Goal: Transaction & Acquisition: Purchase product/service

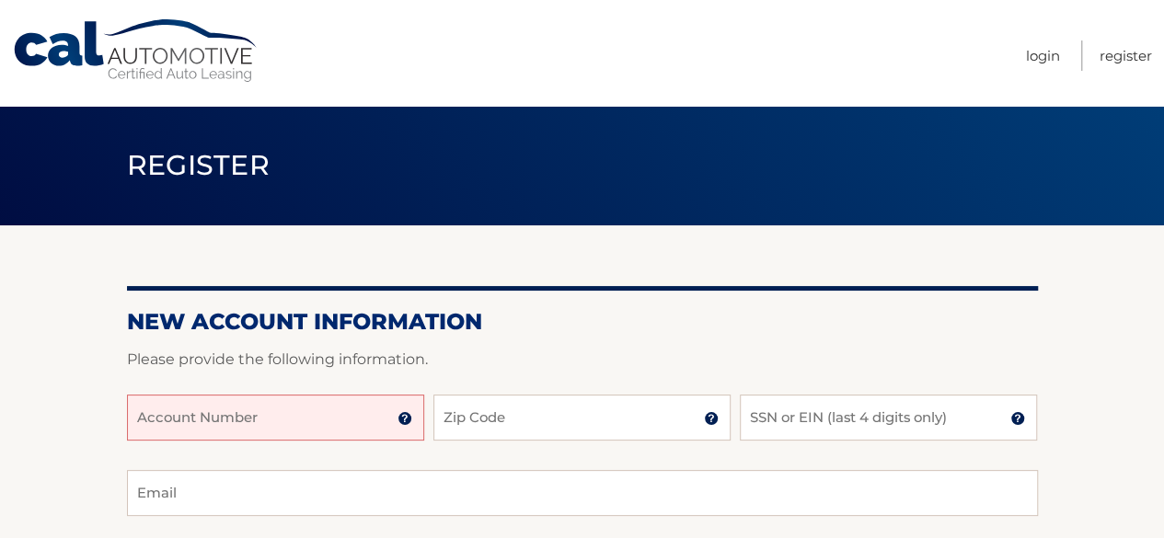
click at [195, 420] on input "Account Number" at bounding box center [275, 418] width 297 height 46
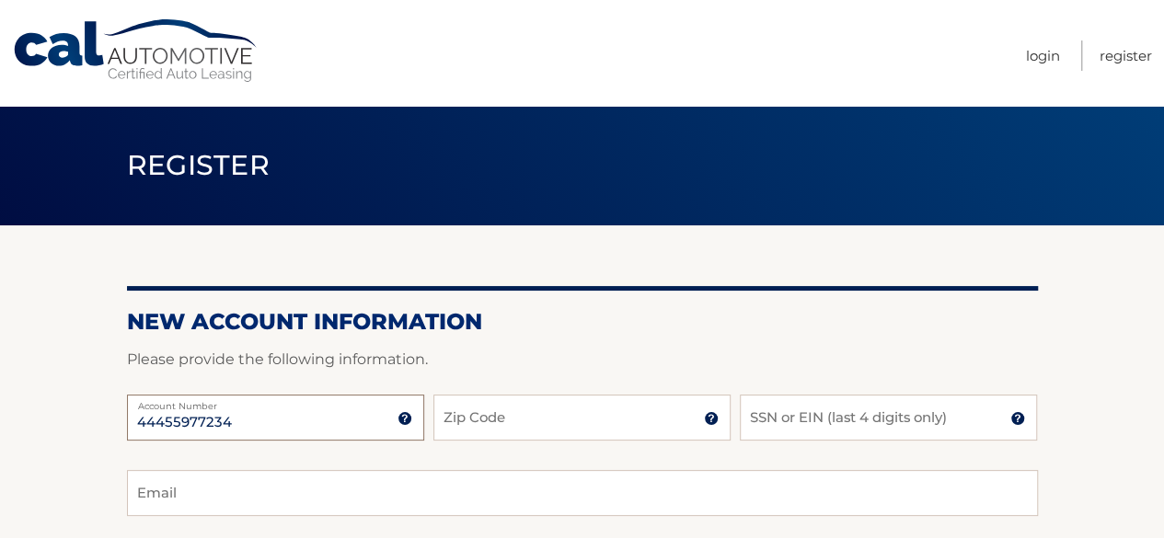
type input "44455977234"
click at [539, 418] on input "Zip Code" at bounding box center [581, 418] width 297 height 46
type input "11772"
click at [836, 421] on input "SSN or EIN (last 4 digits only)" at bounding box center [888, 418] width 297 height 46
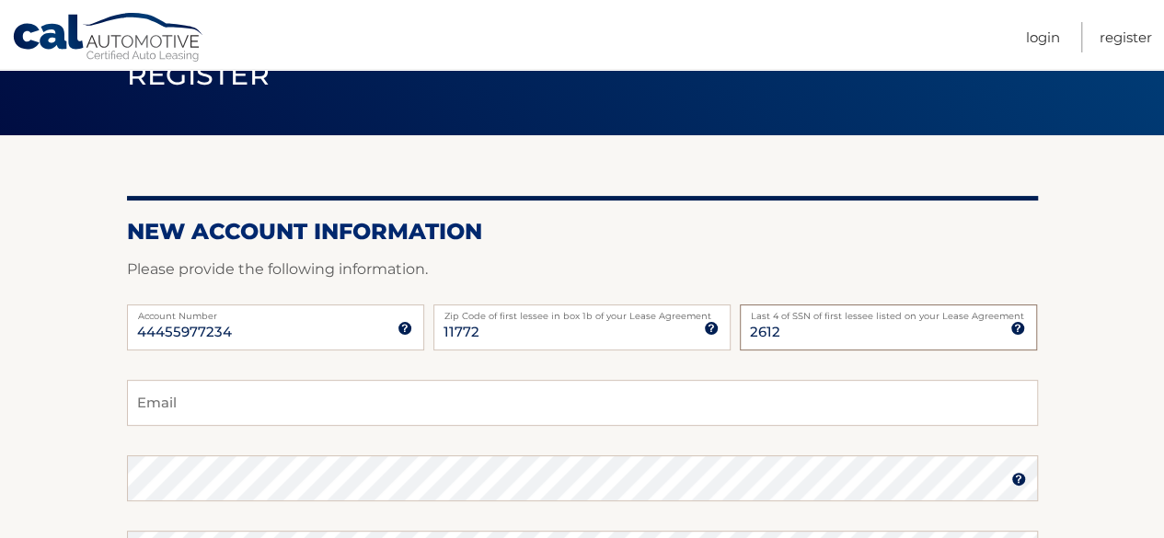
scroll to position [198, 0]
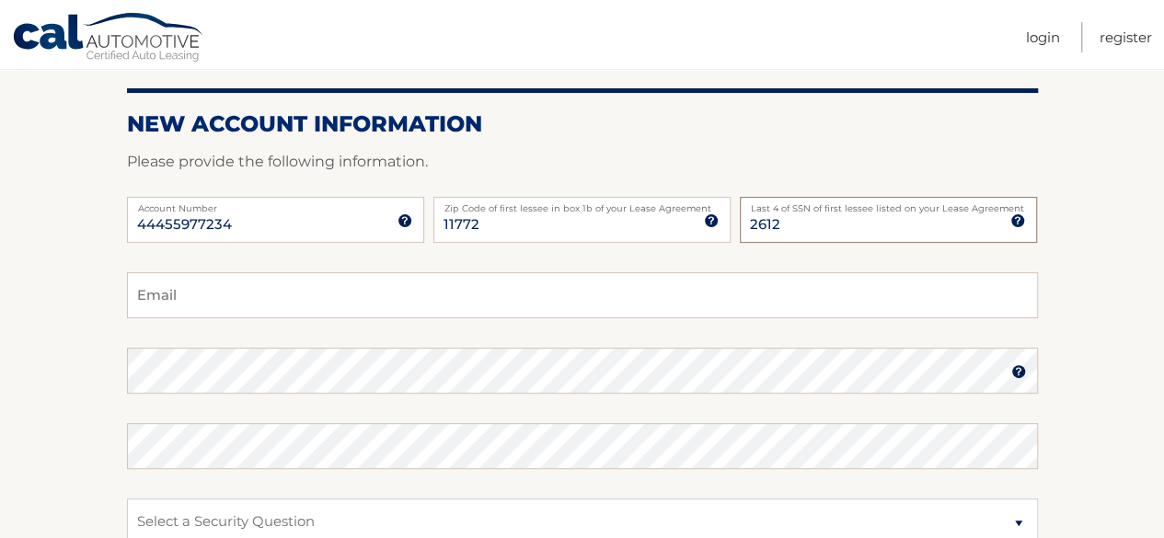
type input "2612"
click at [145, 297] on input "Email" at bounding box center [582, 295] width 911 height 46
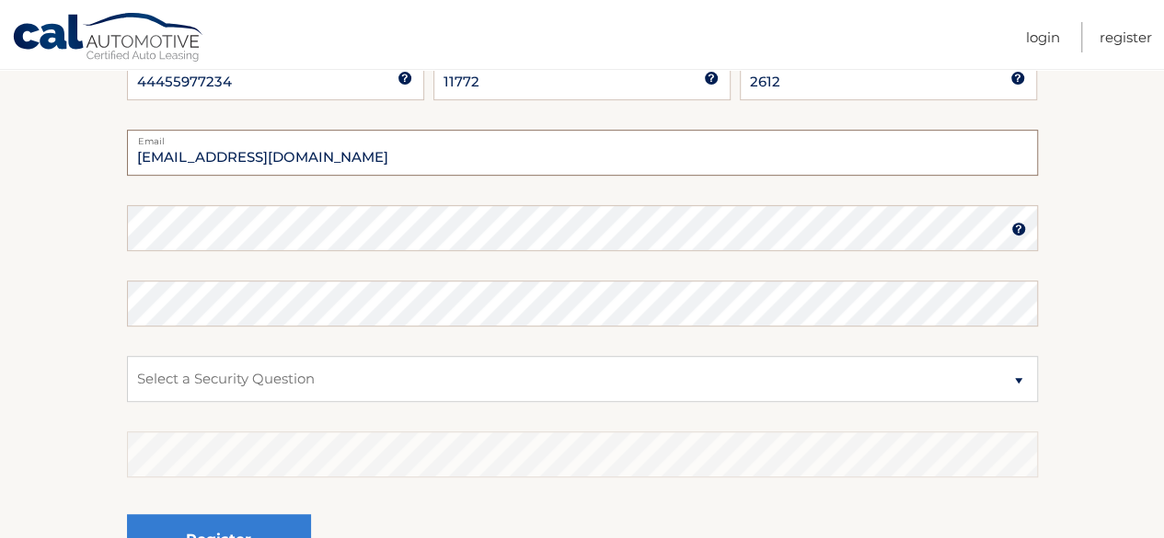
scroll to position [349, 0]
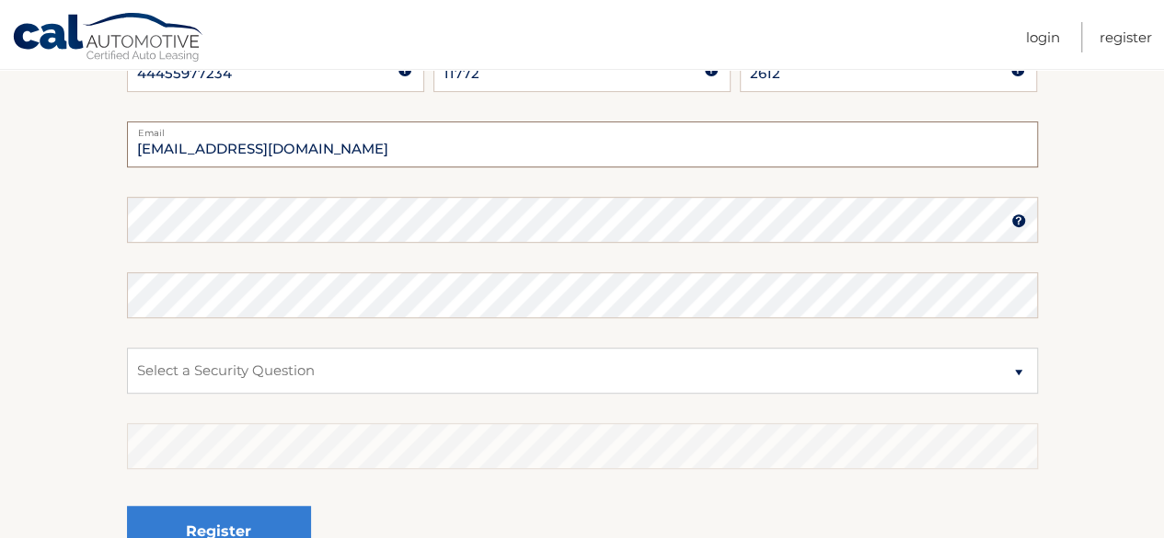
type input "nymouse10@hotmail.com"
click at [1014, 218] on img at bounding box center [1018, 220] width 15 height 15
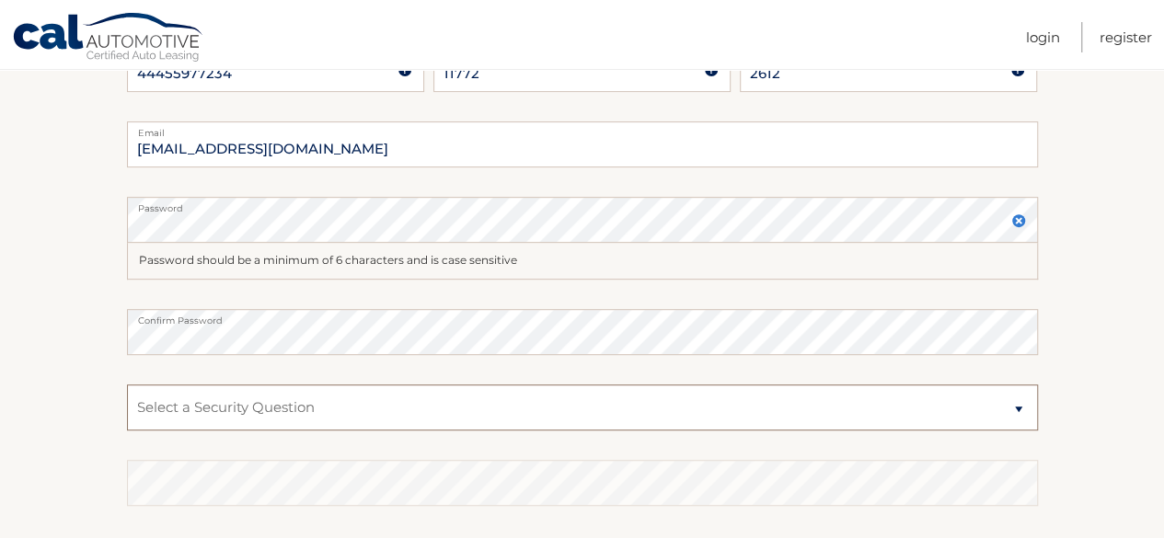
click at [186, 398] on select "Select a Security Question What was the name of your elementary school? What is…" at bounding box center [582, 408] width 911 height 46
select select "2"
click at [127, 385] on select "Select a Security Question What was the name of your elementary school? What is…" at bounding box center [582, 408] width 911 height 46
click at [158, 312] on label "Confirm Password" at bounding box center [582, 316] width 911 height 15
click at [1027, 411] on select "Select a Security Question What was the name of your elementary school? What is…" at bounding box center [582, 408] width 911 height 46
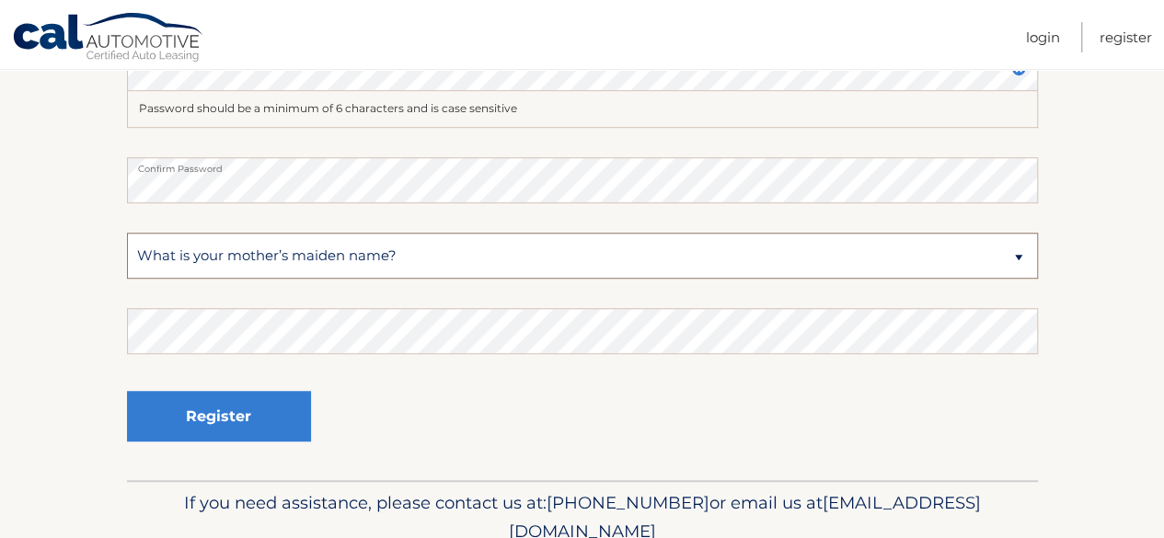
scroll to position [513, 0]
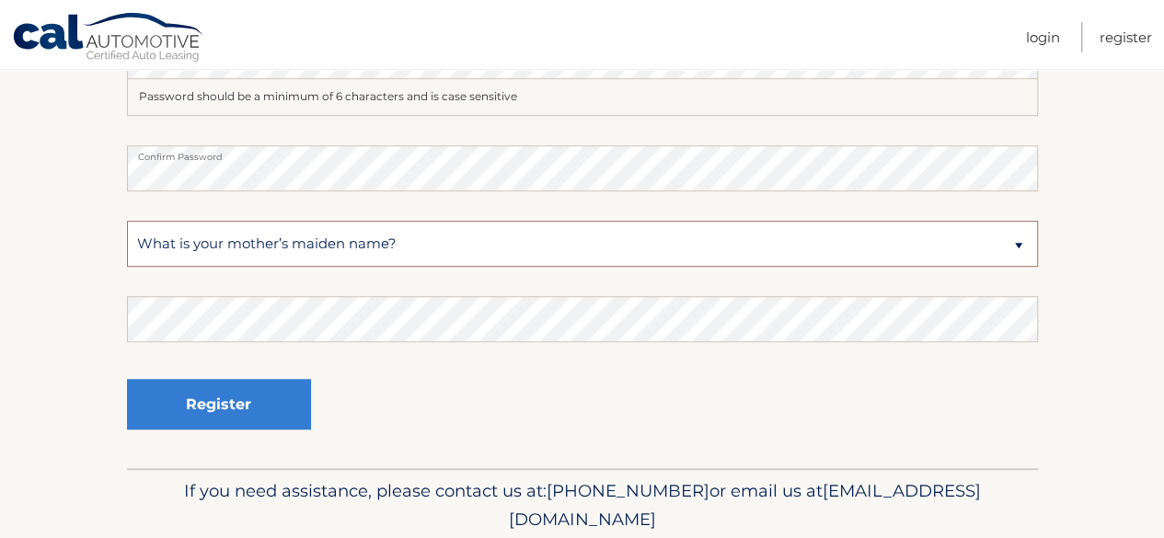
click at [1027, 244] on select "Select a Security Question What was the name of your elementary school? What is…" at bounding box center [582, 244] width 911 height 46
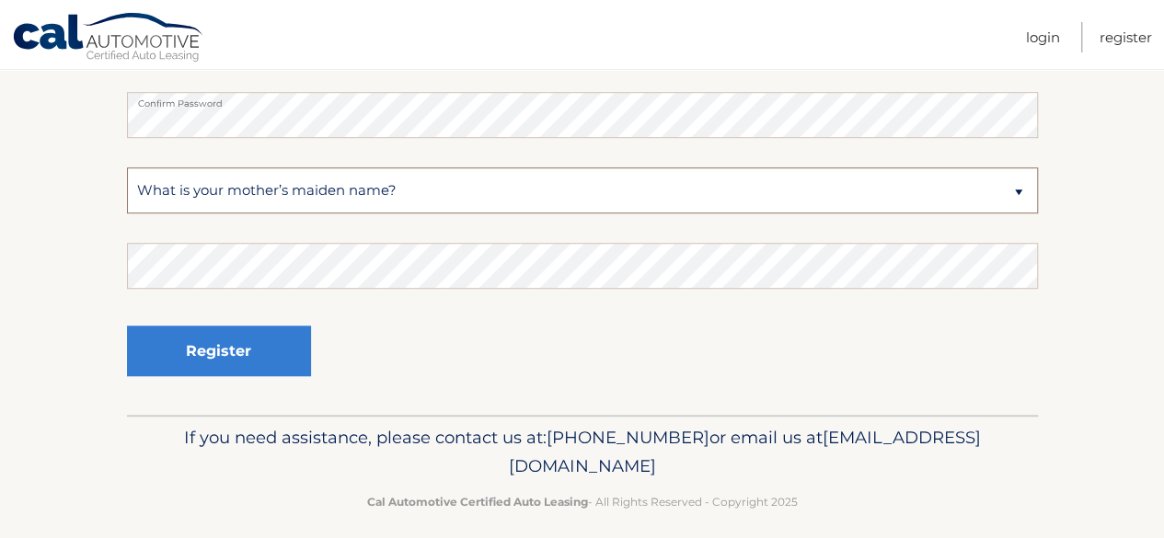
scroll to position [582, 0]
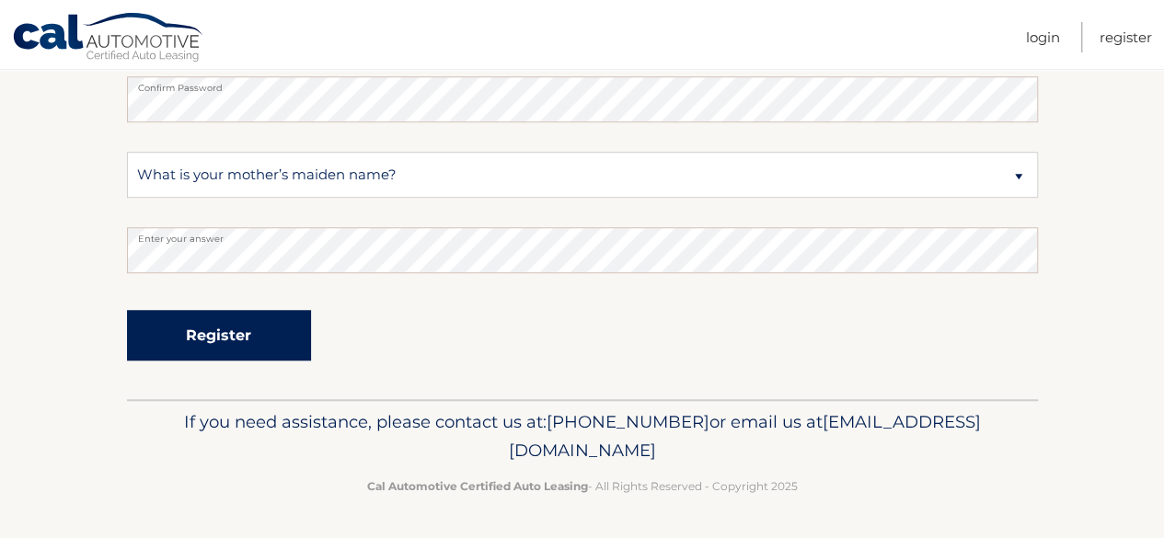
click at [208, 340] on button "Register" at bounding box center [219, 335] width 184 height 51
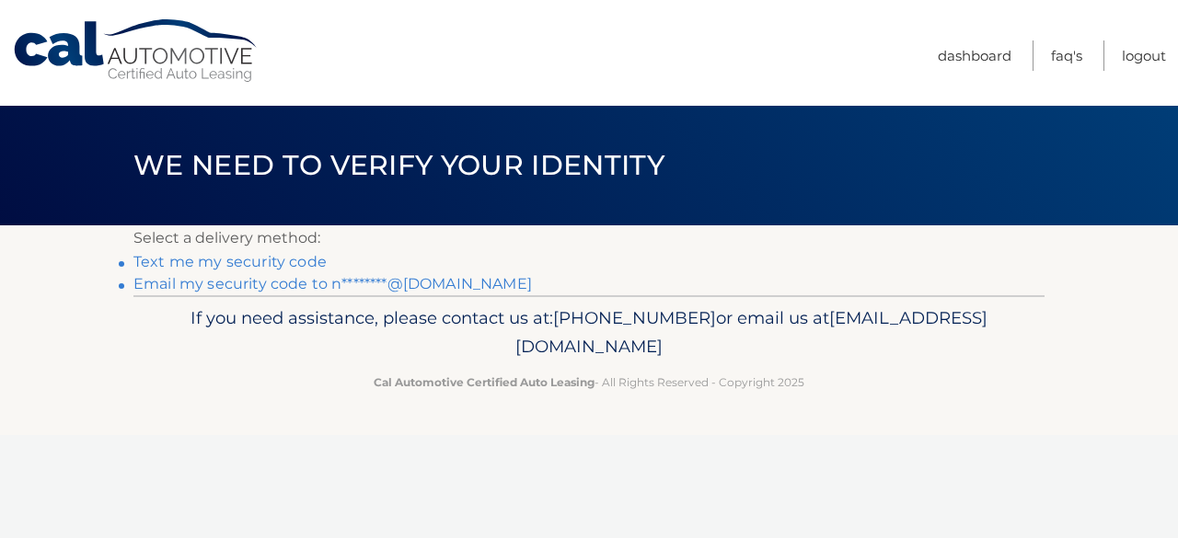
click at [200, 266] on link "Text me my security code" at bounding box center [229, 261] width 193 height 17
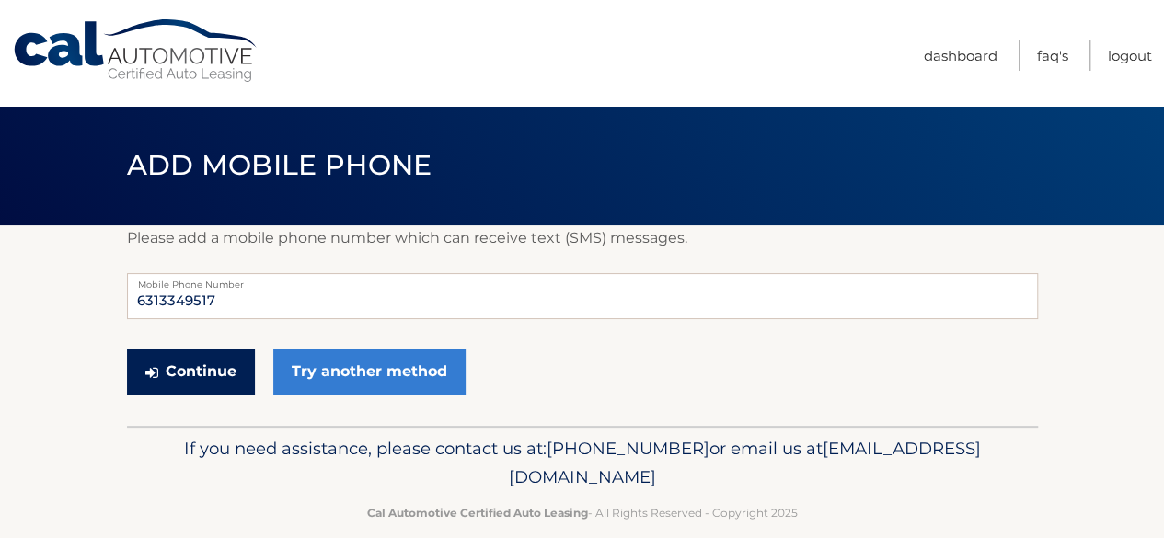
click at [215, 379] on button "Continue" at bounding box center [191, 372] width 128 height 46
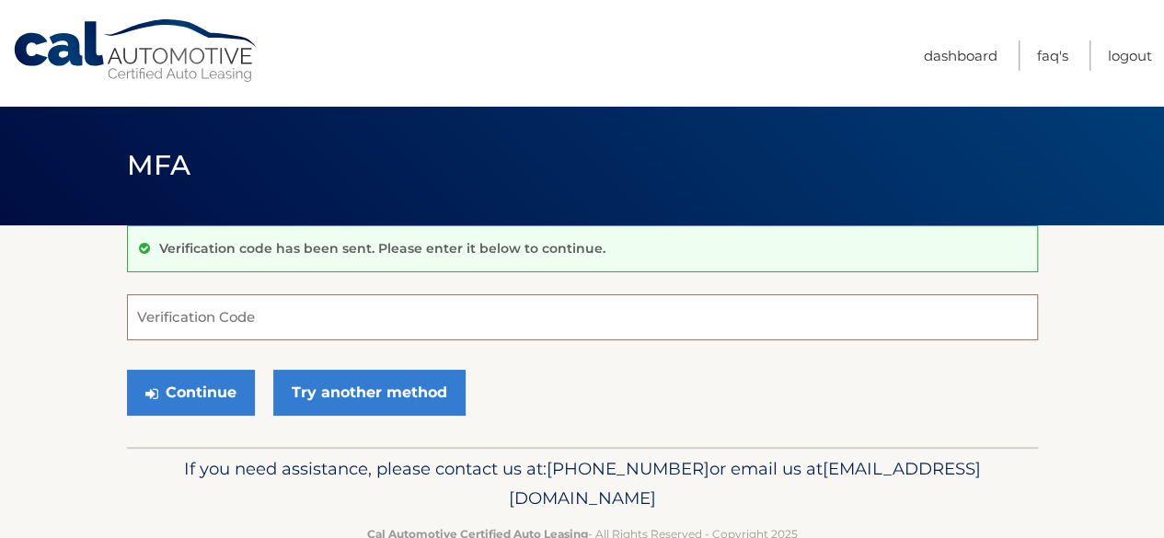
click at [221, 316] on input "Verification Code" at bounding box center [582, 317] width 911 height 46
type input "421"
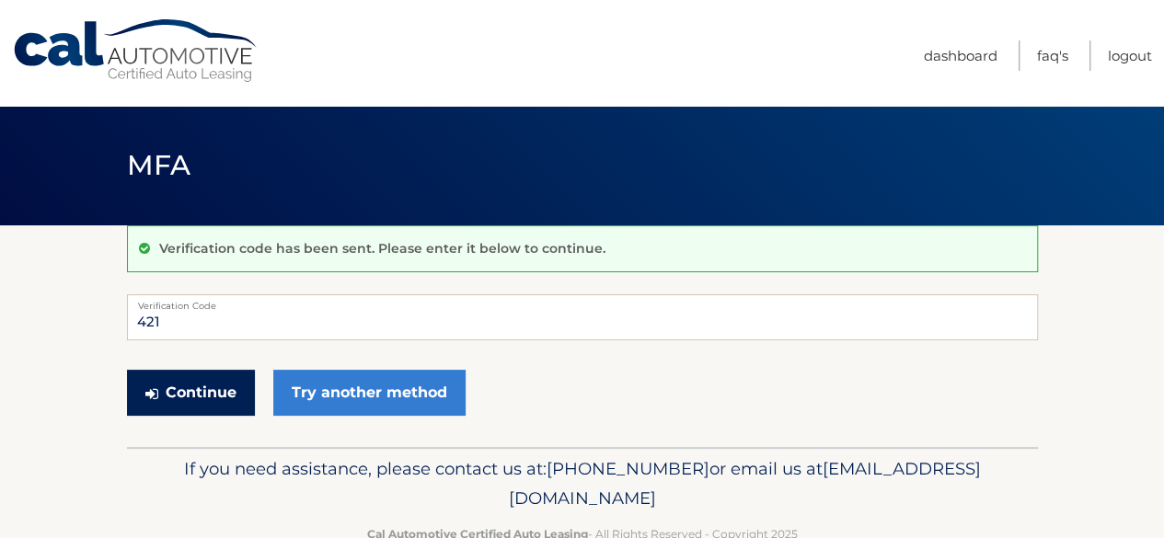
click at [215, 379] on button "Continue" at bounding box center [191, 393] width 128 height 46
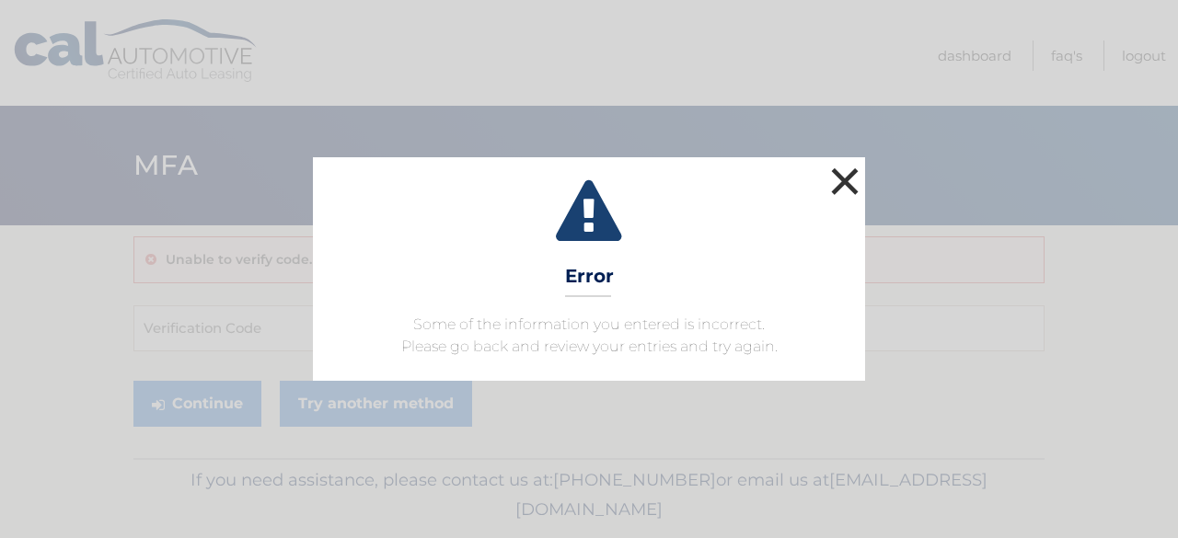
click at [832, 167] on button "×" at bounding box center [844, 181] width 37 height 37
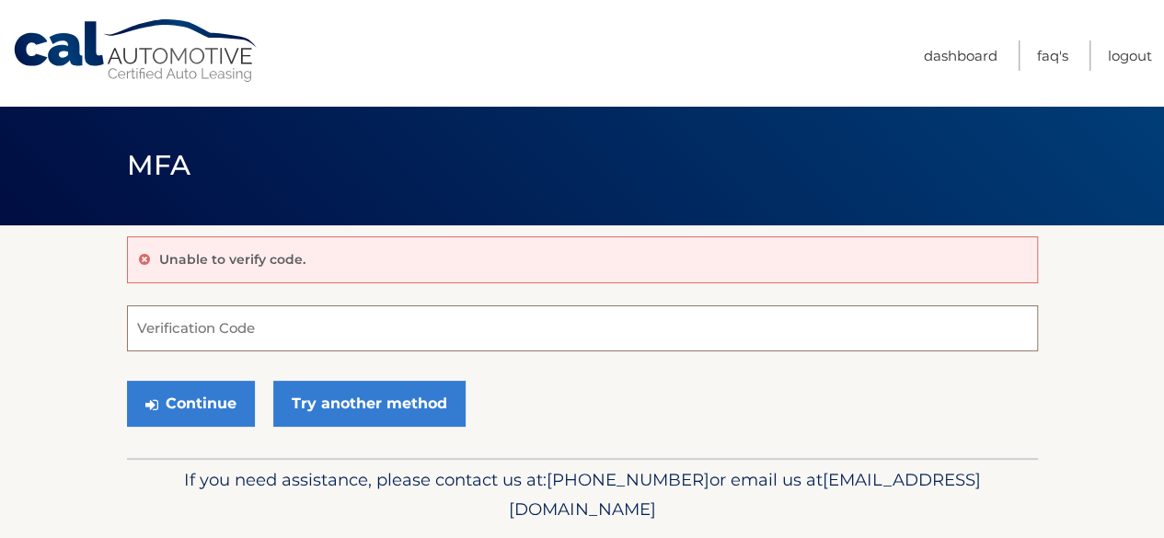
click at [156, 320] on input "Verification Code" at bounding box center [582, 329] width 911 height 46
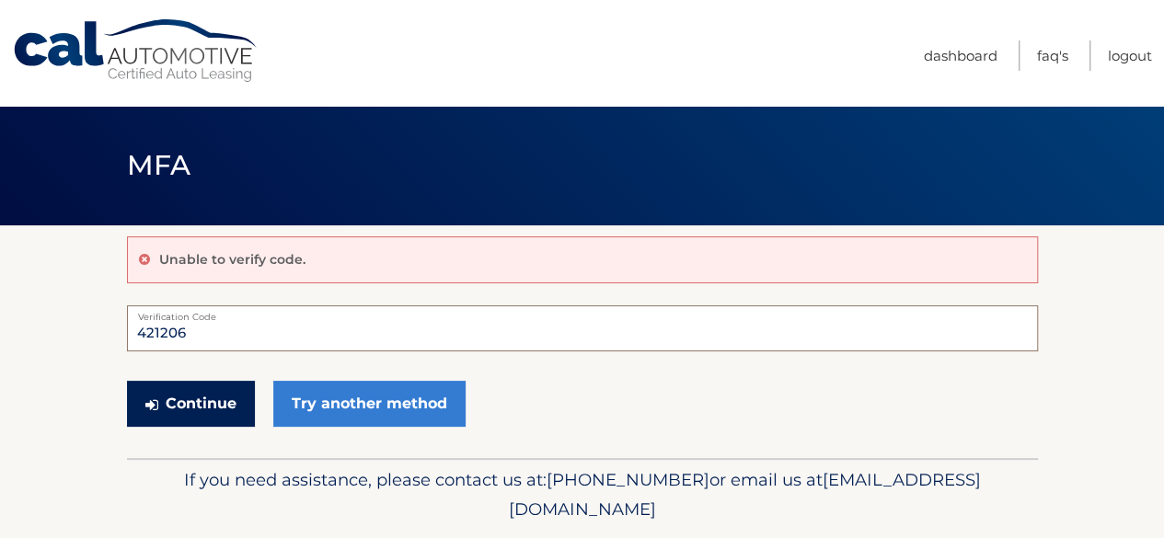
type input "421206"
click at [182, 403] on button "Continue" at bounding box center [191, 404] width 128 height 46
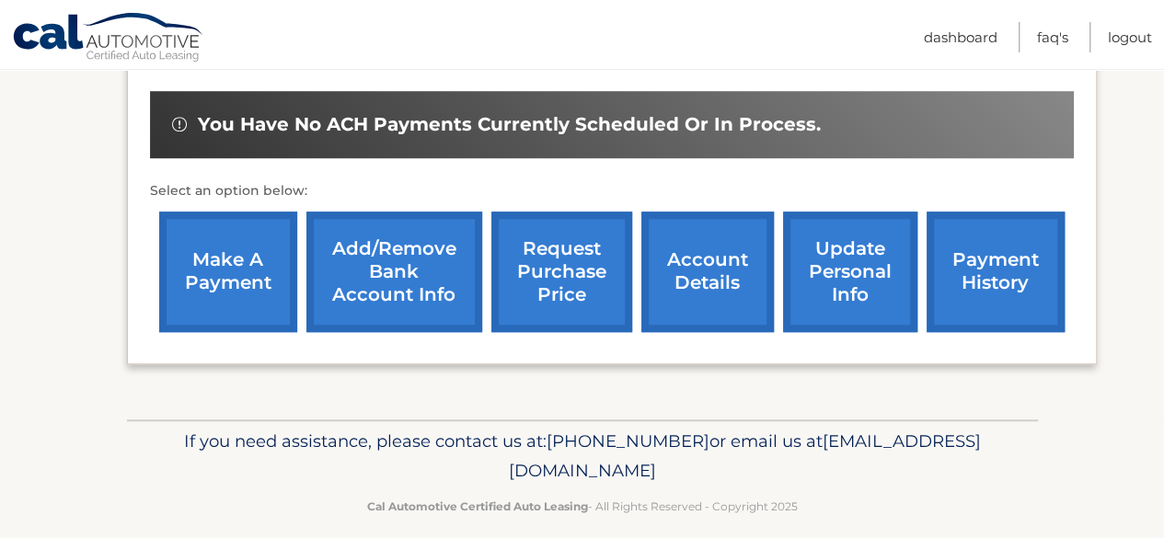
scroll to position [628, 0]
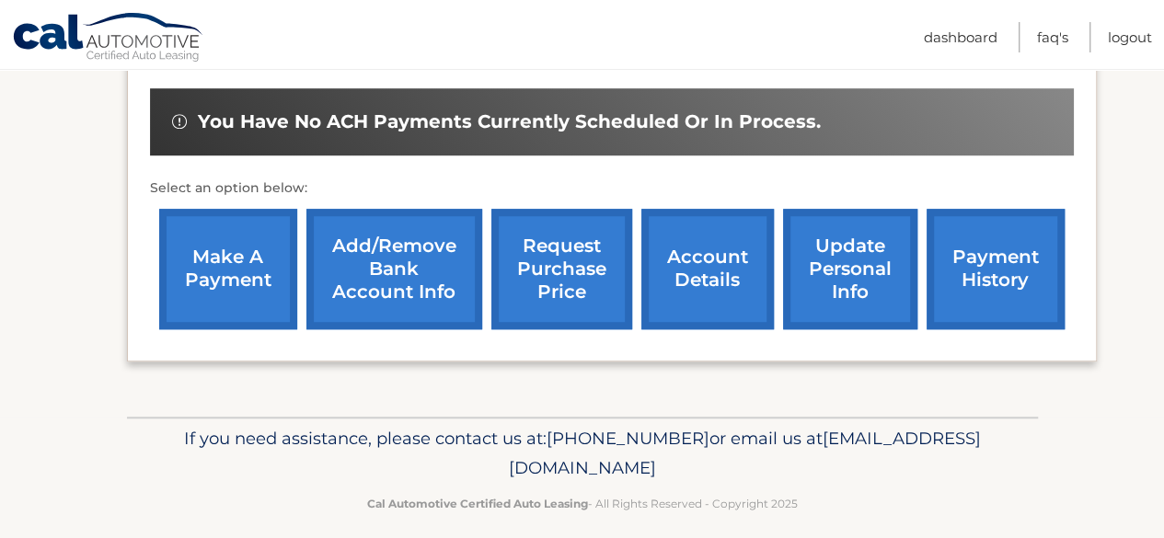
click at [225, 256] on link "make a payment" at bounding box center [228, 269] width 138 height 121
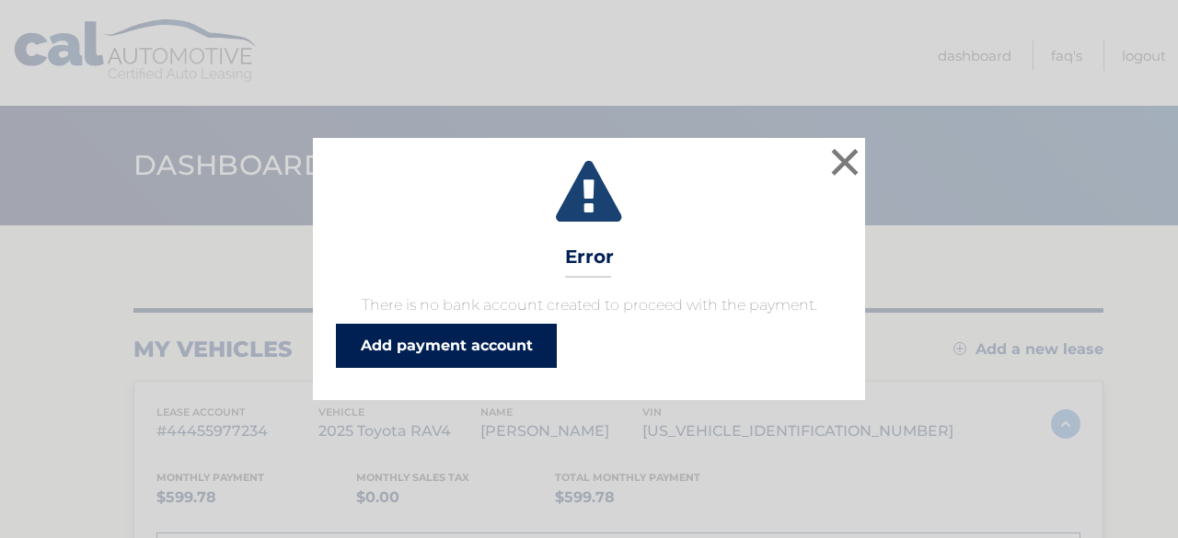
click at [479, 348] on link "Add payment account" at bounding box center [446, 346] width 221 height 44
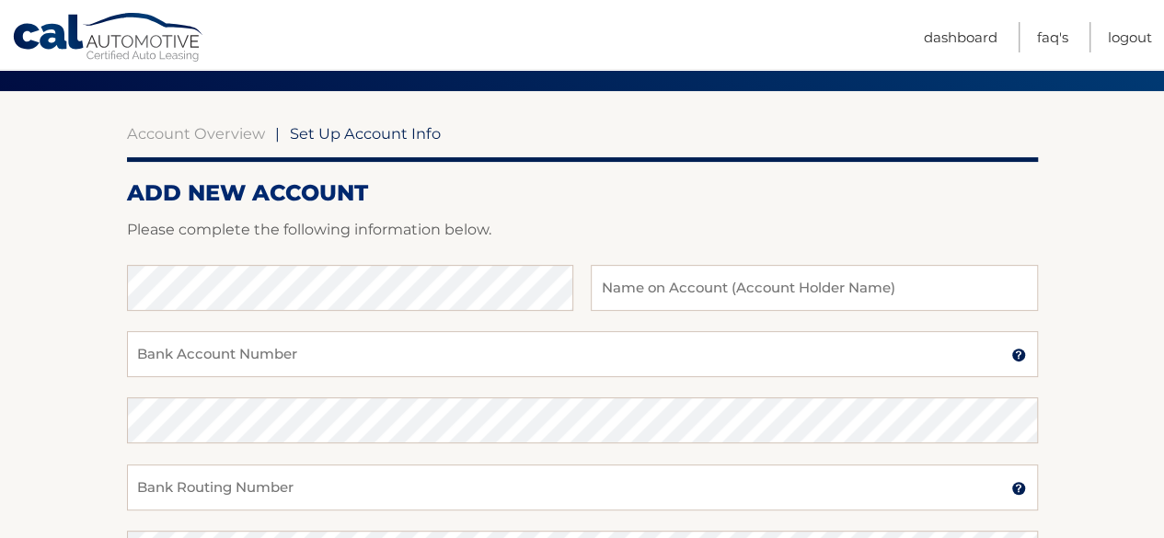
scroll to position [147, 0]
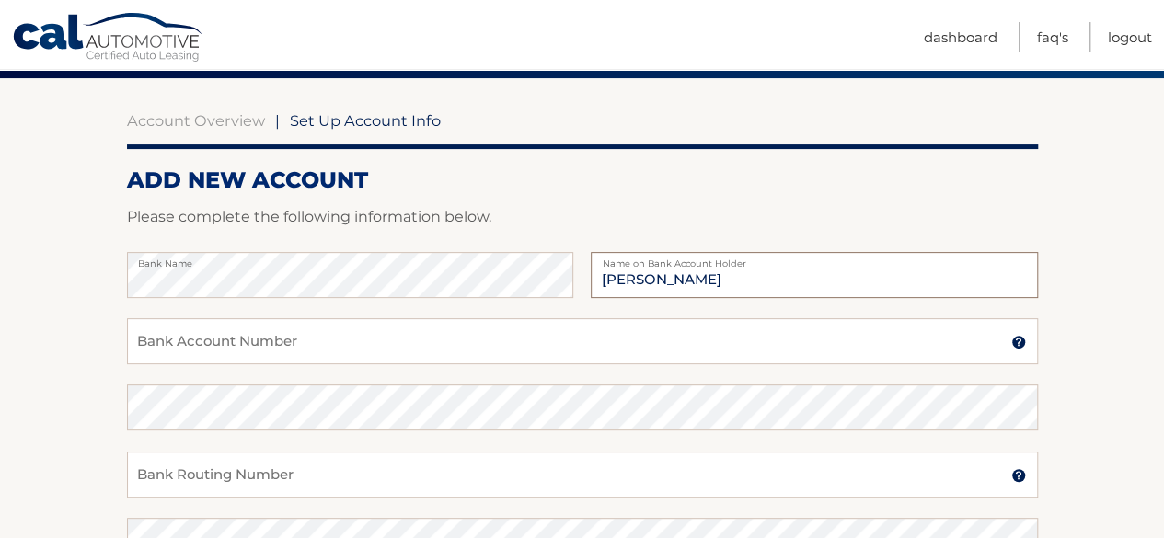
type input "[PERSON_NAME]"
click at [147, 339] on input "Bank Account Number" at bounding box center [582, 341] width 911 height 46
type input "3570878527"
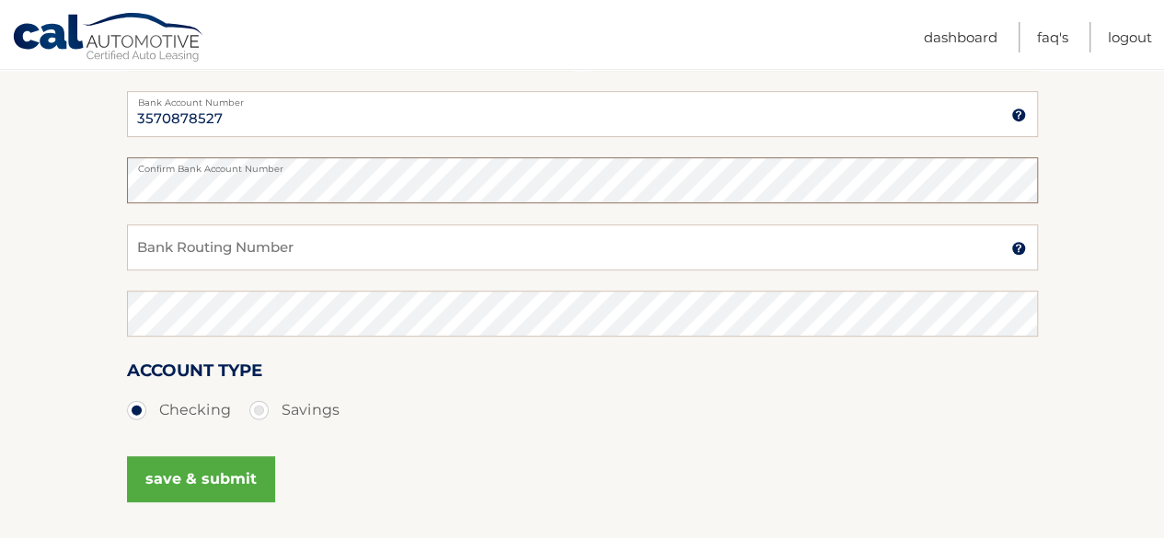
scroll to position [375, 0]
click at [160, 248] on input "Bank Routing Number" at bounding box center [582, 247] width 911 height 46
type input "021000021"
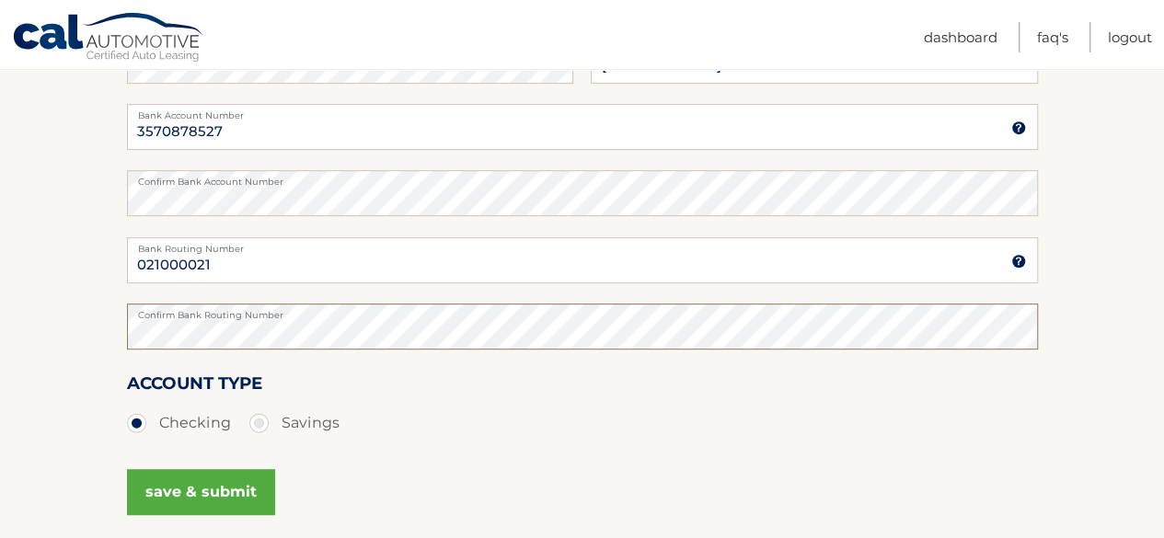
scroll to position [361, 0]
click at [197, 491] on button "save & submit" at bounding box center [201, 493] width 148 height 46
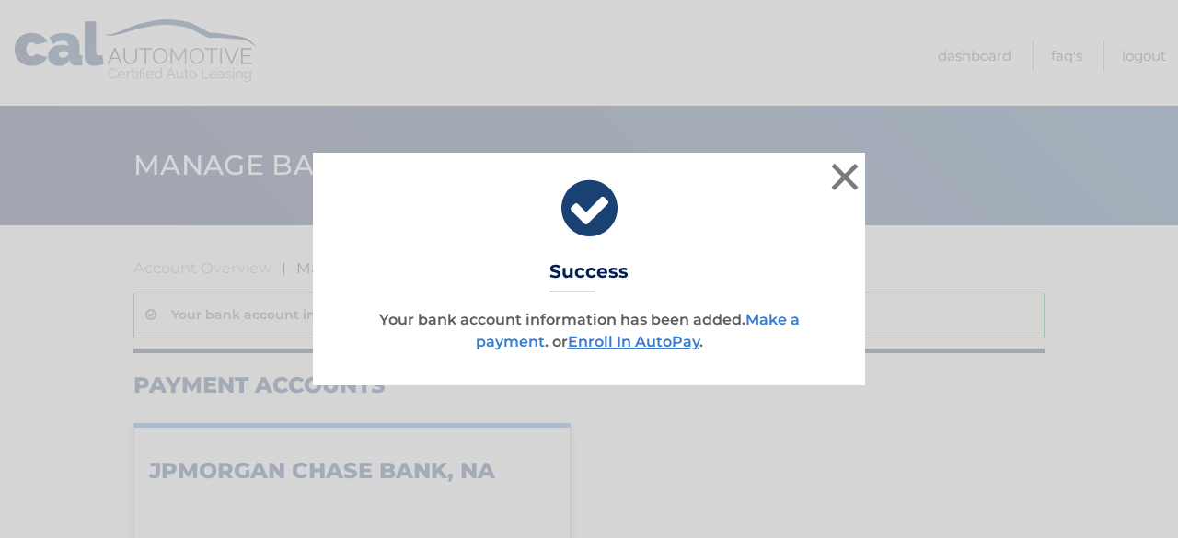
click at [509, 346] on link "Make a payment" at bounding box center [638, 331] width 324 height 40
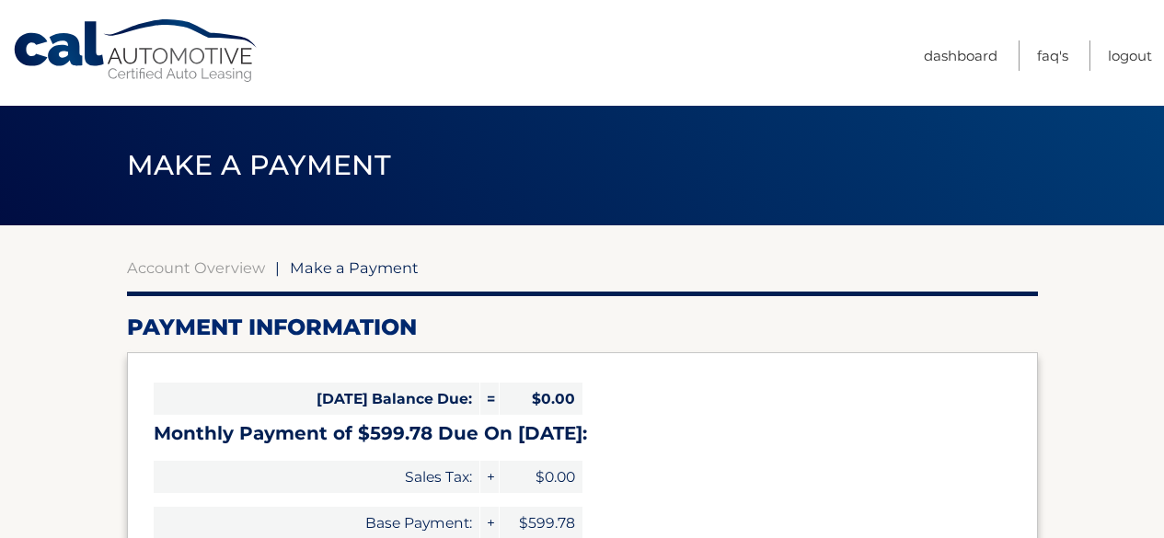
select select "MWJlYmQ3N2YtYmJkOC00OWVkLWI2ZmYtZDFhNTNiNWQ4NGVi"
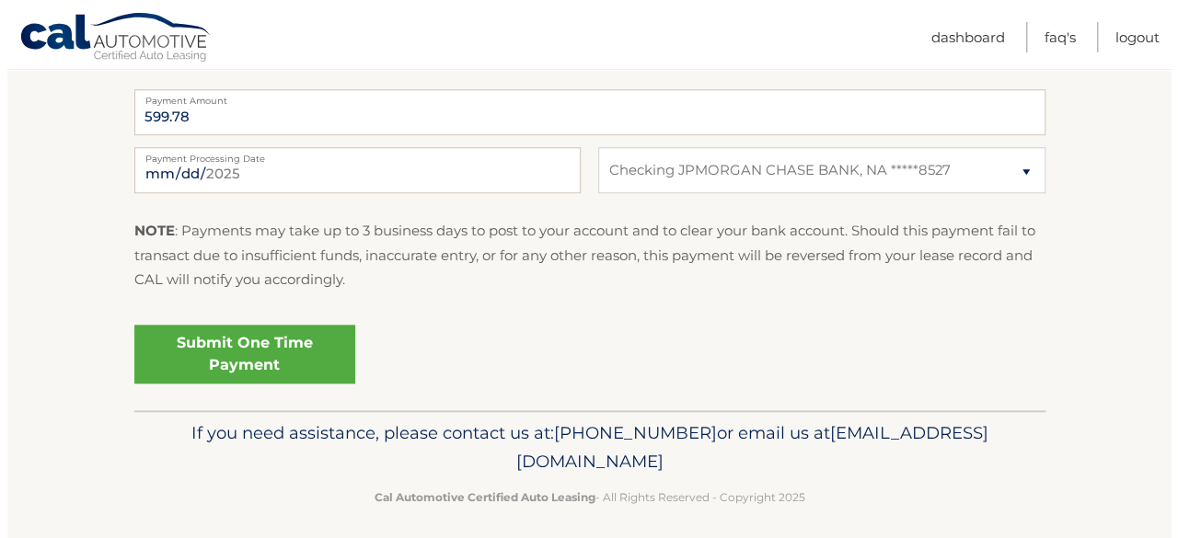
scroll to position [775, 0]
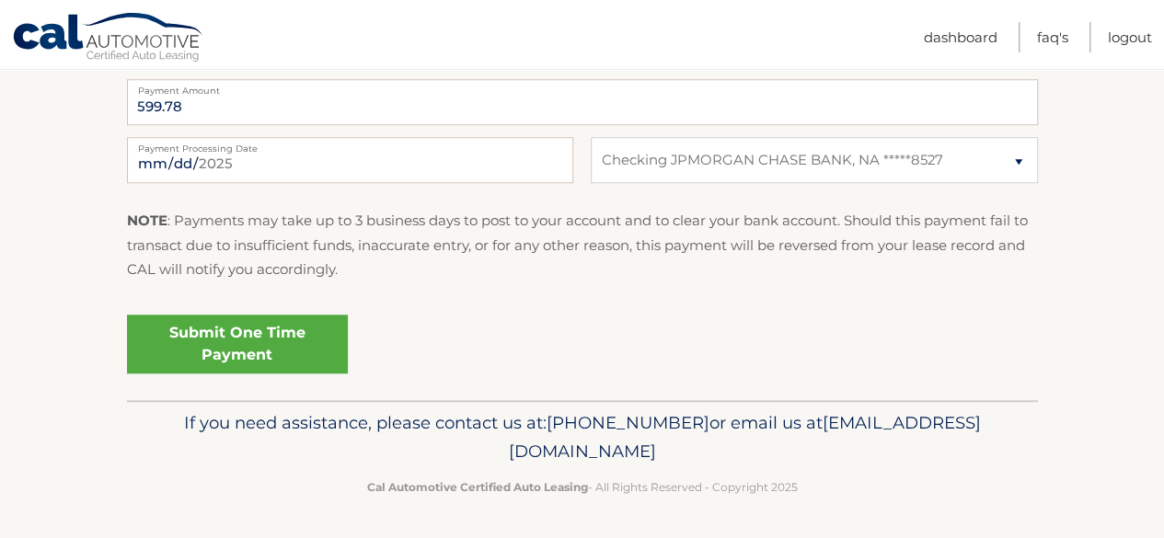
click at [241, 340] on link "Submit One Time Payment" at bounding box center [237, 344] width 221 height 59
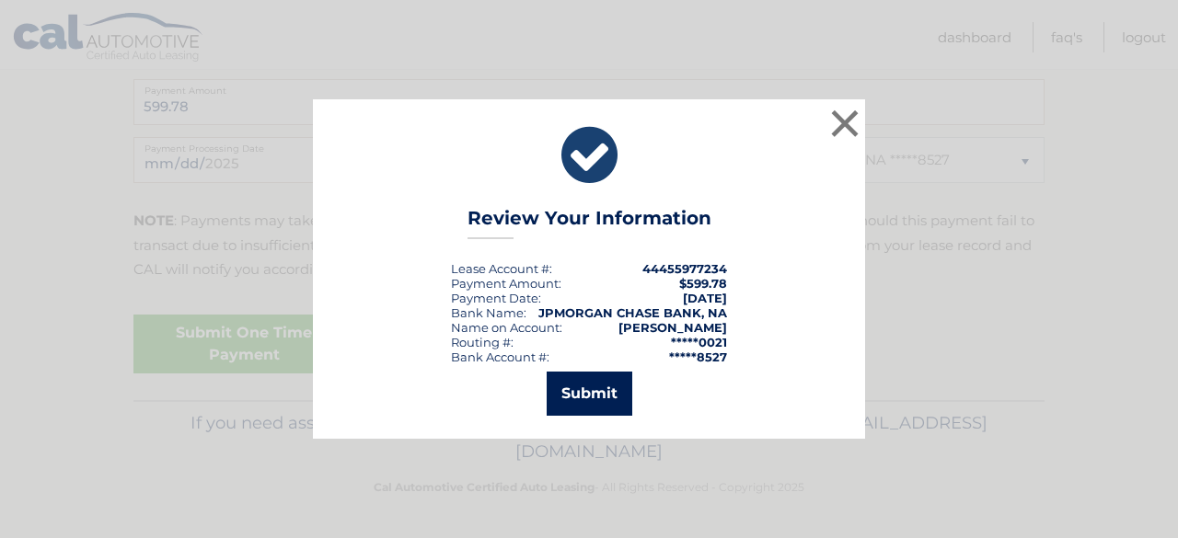
click at [594, 392] on button "Submit" at bounding box center [590, 394] width 86 height 44
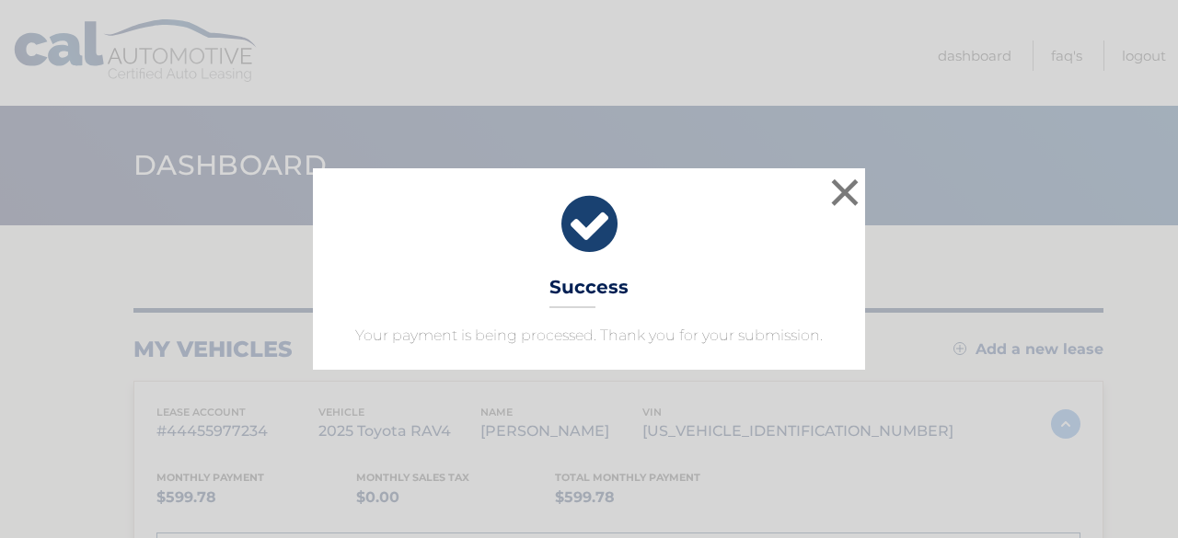
click at [585, 225] on icon at bounding box center [589, 224] width 506 height 66
click at [842, 186] on button "×" at bounding box center [844, 192] width 37 height 37
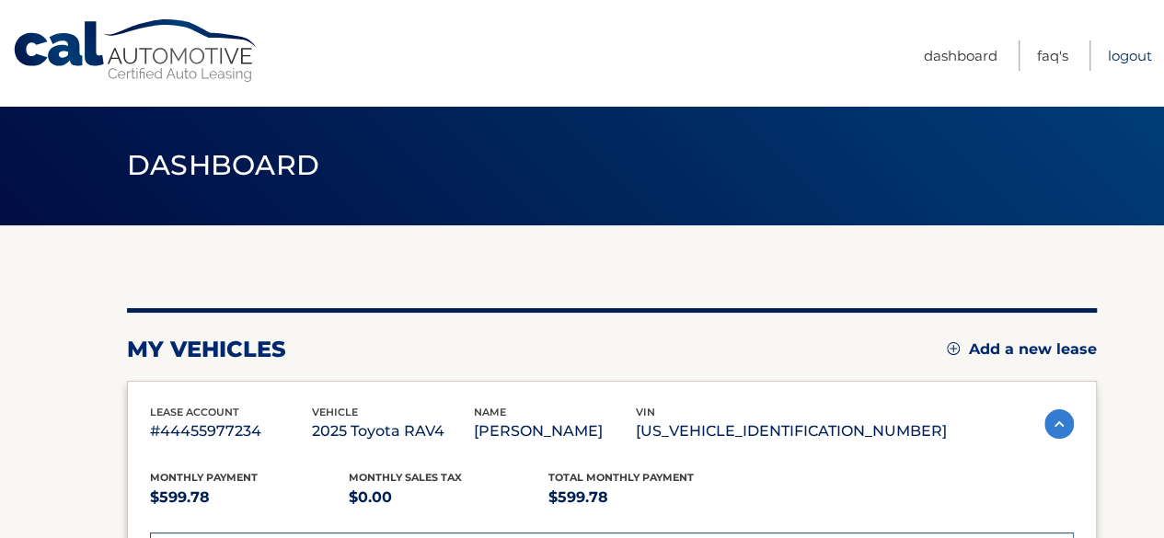
click at [1124, 51] on link "Logout" at bounding box center [1130, 55] width 44 height 30
